Goal: Task Accomplishment & Management: Complete application form

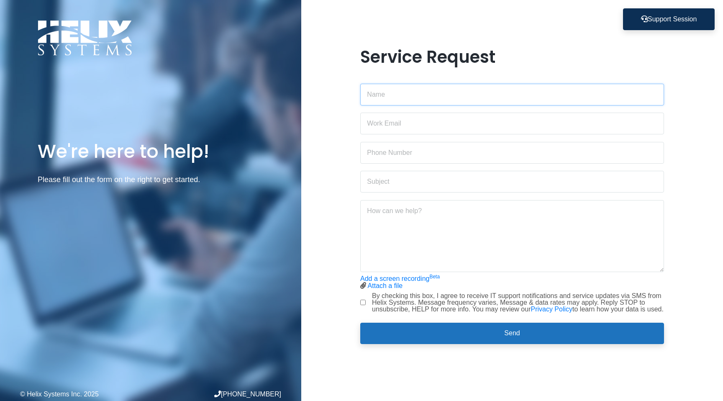
click at [368, 87] on input "text" at bounding box center [512, 95] width 304 height 22
type input "[PERSON_NAME]"
type input "[PERSON_NAME][EMAIL_ADDRESS][PERSON_NAME][DOMAIN_NAME]"
click at [406, 148] on input "text" at bounding box center [512, 153] width 304 height 22
type input "4192654772"
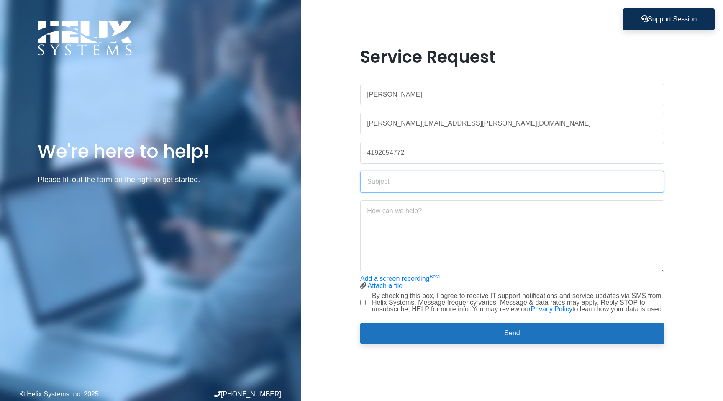
paste input "Request for Role Assignment for GitHub OIDC Deployment"
type input "Request for Role Assignment for GitHub OIDC Deployment"
click at [376, 211] on textarea at bounding box center [512, 236] width 304 height 72
paste textarea "I’ve set up a service principal in Entra called thea-voice-github-deploy to use…"
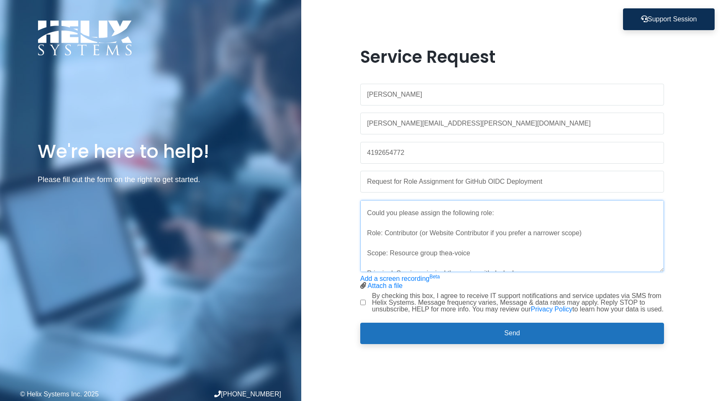
scroll to position [72, 0]
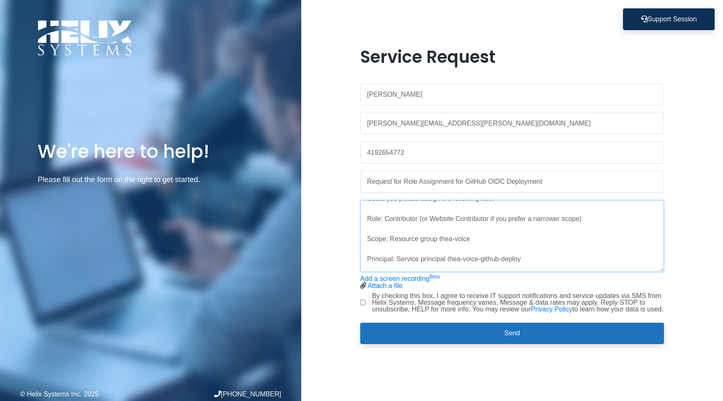
click at [585, 217] on textarea "Hello Helix team, I’ve set up a service principal in Entra called thea-voice-gi…" at bounding box center [512, 236] width 304 height 72
drag, startPoint x: 584, startPoint y: 215, endPoint x: 420, endPoint y: 219, distance: 164.5
click at [420, 219] on textarea "Hello Helix team, I’ve set up a service principal in Entra called thea-voice-gi…" at bounding box center [512, 236] width 304 height 72
click at [377, 246] on textarea "Hello Helix team, I’ve set up a service principal in Entra called thea-voice-gi…" at bounding box center [512, 236] width 304 height 72
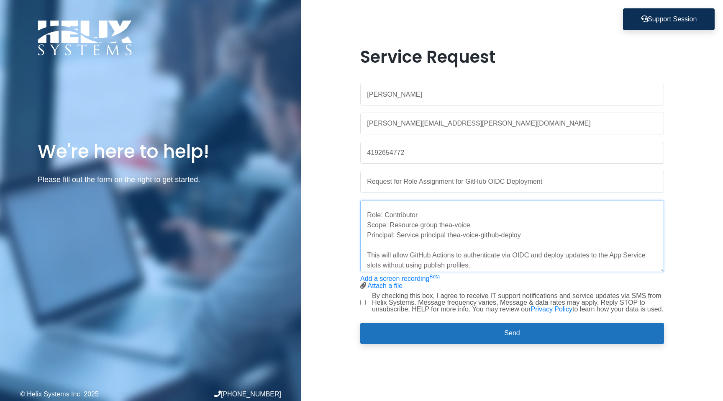
scroll to position [85, 0]
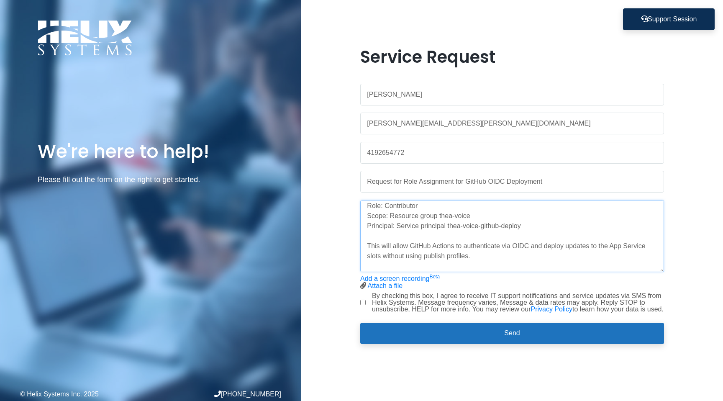
click at [480, 251] on textarea "Hello Helix team, I’ve set up a service principal in Entra called thea-voice-gi…" at bounding box center [512, 236] width 304 height 72
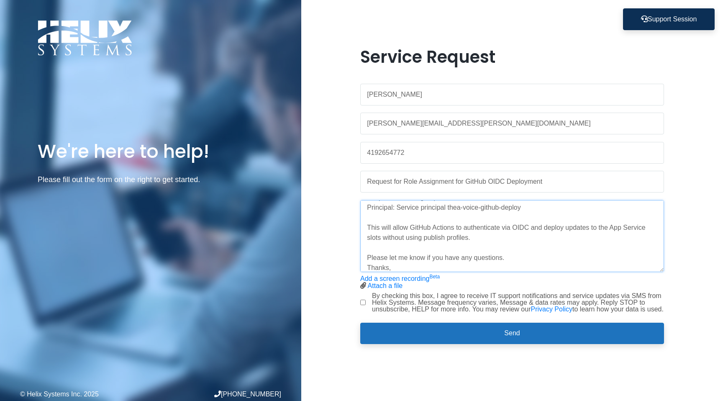
scroll to position [114, 0]
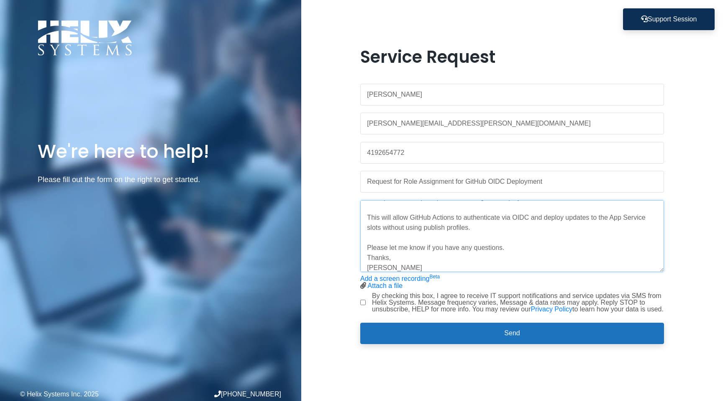
type textarea "Hello Helix team, I’ve set up a service principal in Entra called thea-voice-gi…"
click at [364, 303] on input "By checking this box, I agree to receive IT support notifications and service u…" at bounding box center [362, 302] width 5 height 5
checkbox input "true"
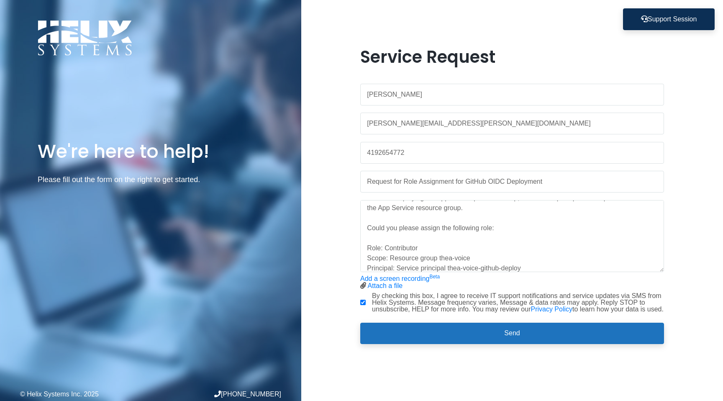
scroll to position [14, 0]
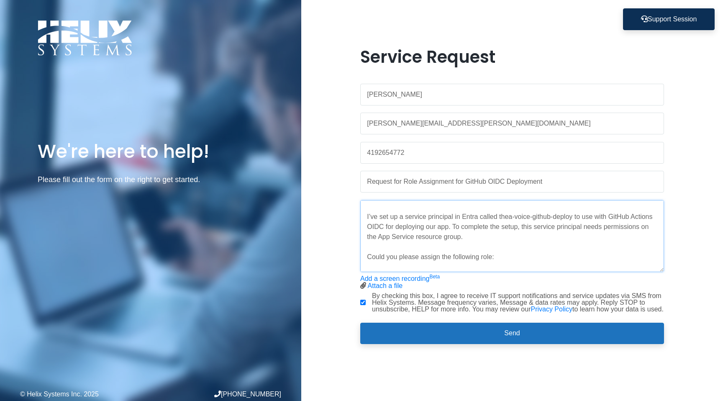
click at [471, 234] on textarea "Hello Helix team, I’ve set up a service principal in Entra called thea-voice-gi…" at bounding box center [512, 236] width 304 height 72
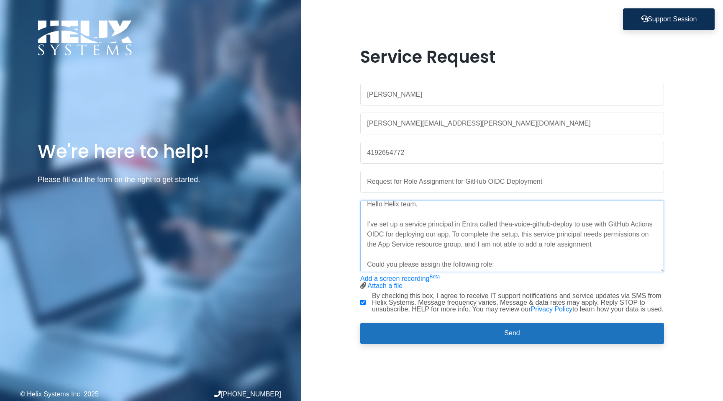
scroll to position [0, 0]
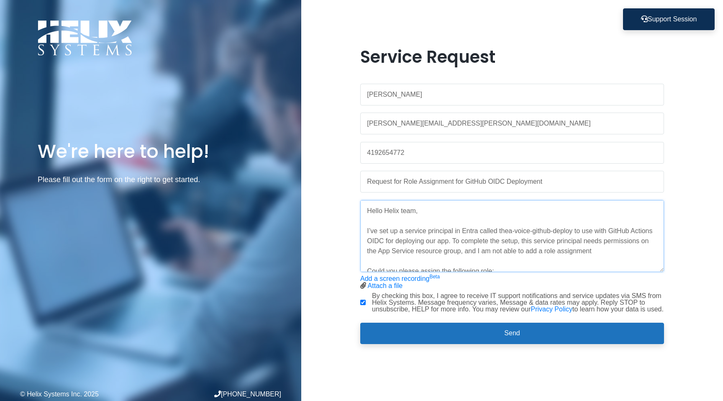
type textarea "Hello Helix team, I’ve set up a service principal in Entra called thea-voice-gi…"
click at [403, 178] on input "Request for Role Assignment for GitHub OIDC Deployment" at bounding box center [512, 182] width 304 height 22
type input "Request for Azure Role Assignment for GitHub OIDC Deployment"
click at [600, 246] on textarea "Hello Helix team, I’ve set up a service principal in Entra called thea-voice-gi…" at bounding box center [512, 236] width 304 height 72
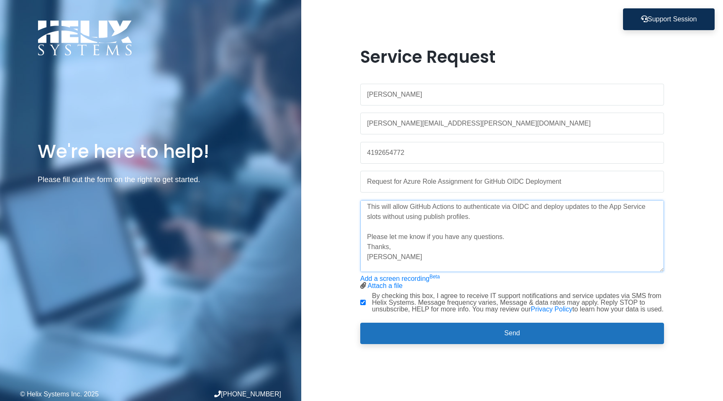
scroll to position [171, 0]
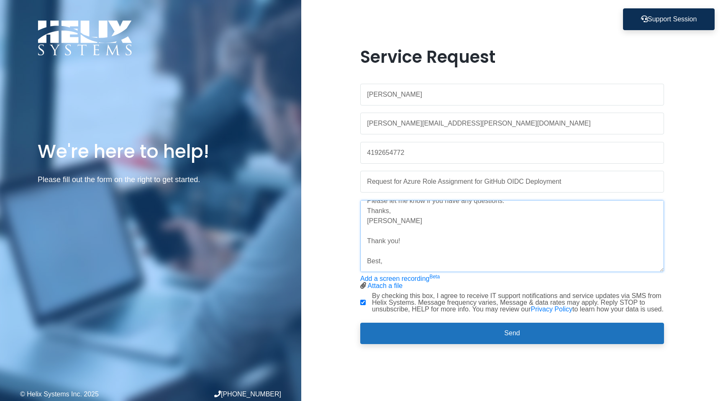
click at [377, 255] on textarea "Hello Helix team, I’ve set up a service principal in Entra called thea-voice-gi…" at bounding box center [512, 236] width 304 height 72
click at [380, 249] on textarea "Hello Helix team, I’ve set up a service principal in Entra called thea-voice-gi…" at bounding box center [512, 236] width 304 height 72
drag, startPoint x: 387, startPoint y: 258, endPoint x: 359, endPoint y: 237, distance: 34.6
click at [359, 237] on div "Service Request [PERSON_NAME] [PERSON_NAME][EMAIL_ADDRESS][PERSON_NAME][DOMAIN_…" at bounding box center [512, 201] width 316 height 308
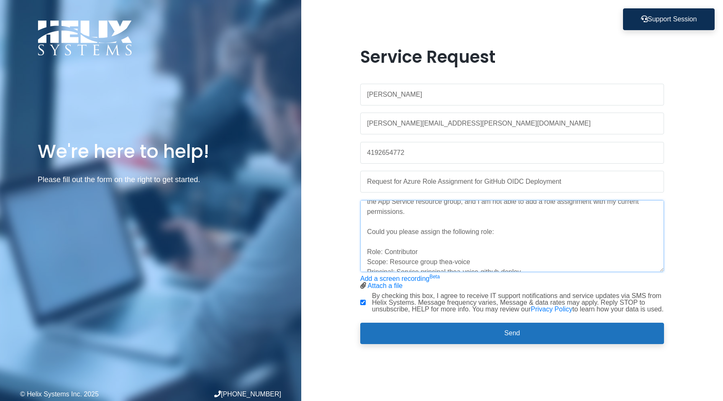
scroll to position [131, 0]
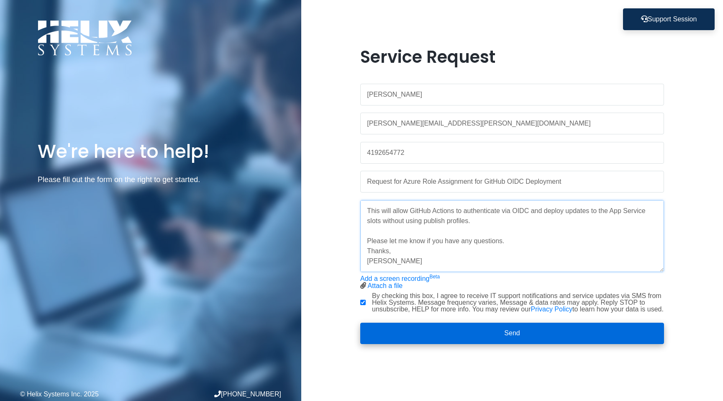
type textarea "Hello Helix team, I’ve set up a service principal in Entra called thea-voice-gi…"
click at [509, 338] on button "Send" at bounding box center [512, 334] width 304 height 22
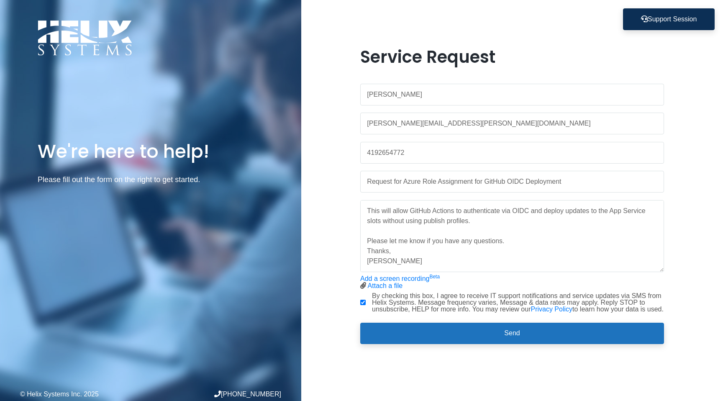
scroll to position [0, 0]
